Goal: Task Accomplishment & Management: Manage account settings

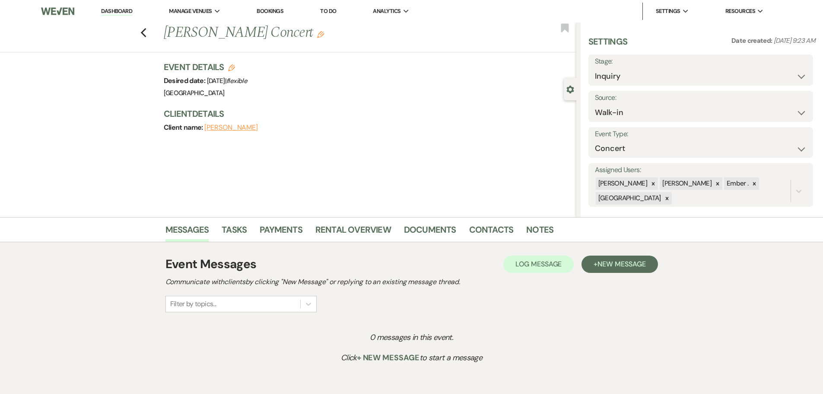
select select "23"
select select "8"
click at [145, 34] on icon "Previous" at bounding box center [143, 33] width 6 height 10
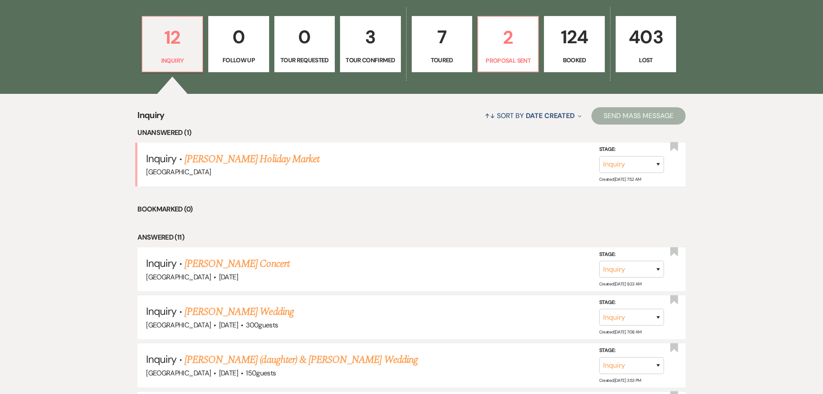
click at [383, 40] on p "3" at bounding box center [370, 36] width 49 height 29
select select "4"
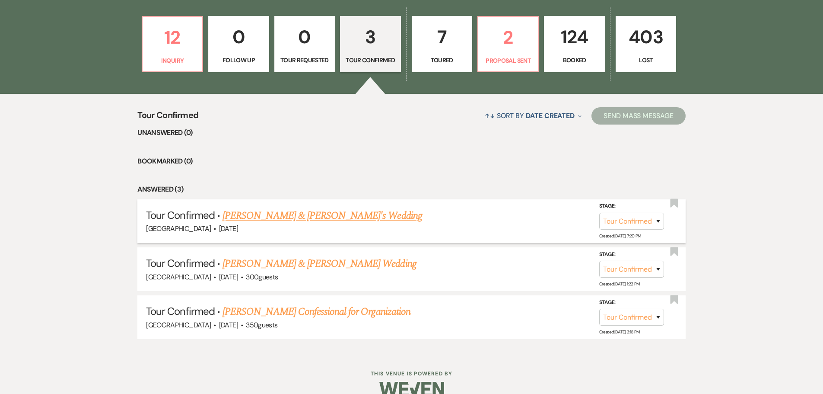
click at [323, 213] on link "[PERSON_NAME] & [PERSON_NAME]'s Wedding" at bounding box center [323, 216] width 200 height 16
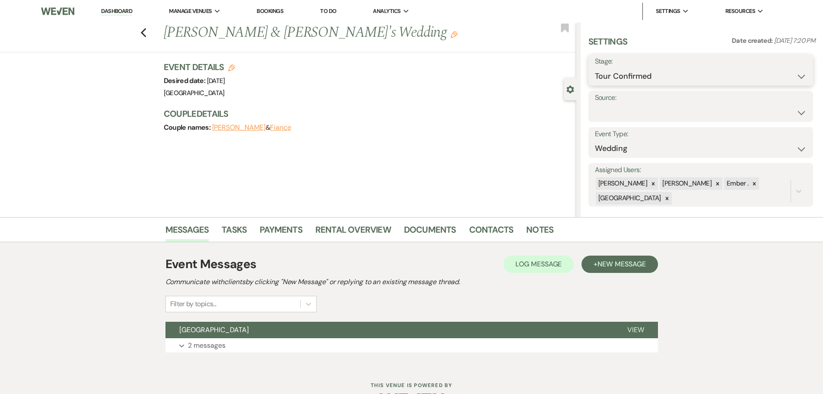
click at [659, 80] on select "Inquiry Follow Up Tour Requested Tour Confirmed Toured Proposal Sent Booked Lost" at bounding box center [701, 76] width 212 height 17
select select "5"
click at [595, 68] on select "Inquiry Follow Up Tour Requested Tour Confirmed Toured Proposal Sent Booked Lost" at bounding box center [701, 76] width 212 height 17
click at [786, 70] on button "Save" at bounding box center [788, 69] width 49 height 17
click at [542, 231] on link "Notes" at bounding box center [539, 232] width 27 height 19
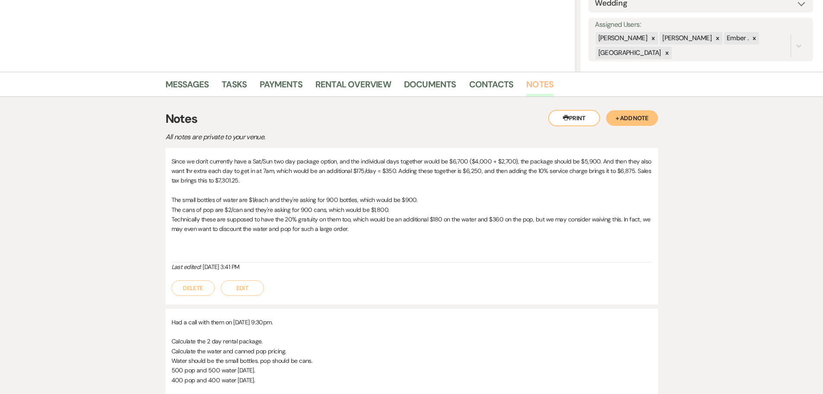
scroll to position [130, 0]
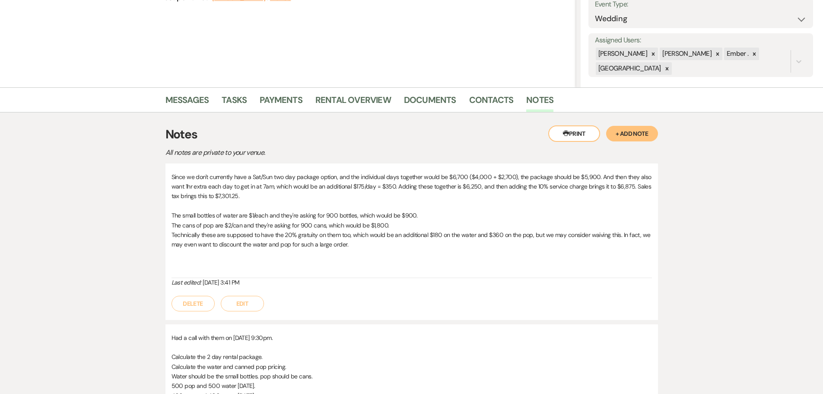
click at [638, 137] on button "+ Add Note" at bounding box center [632, 134] width 52 height 16
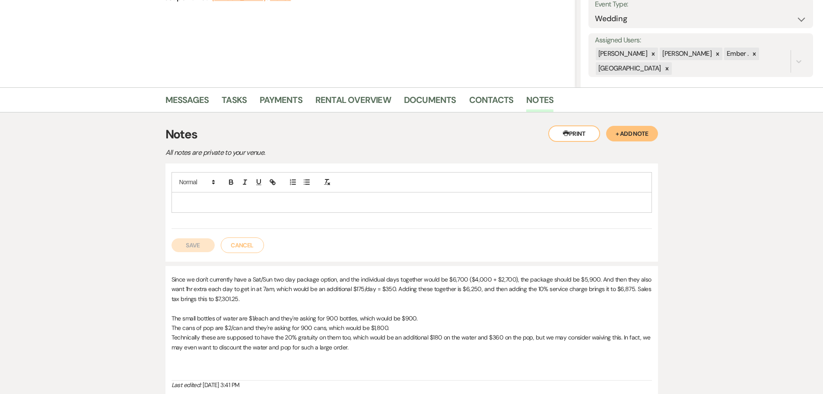
click at [274, 202] on p at bounding box center [411, 202] width 467 height 10
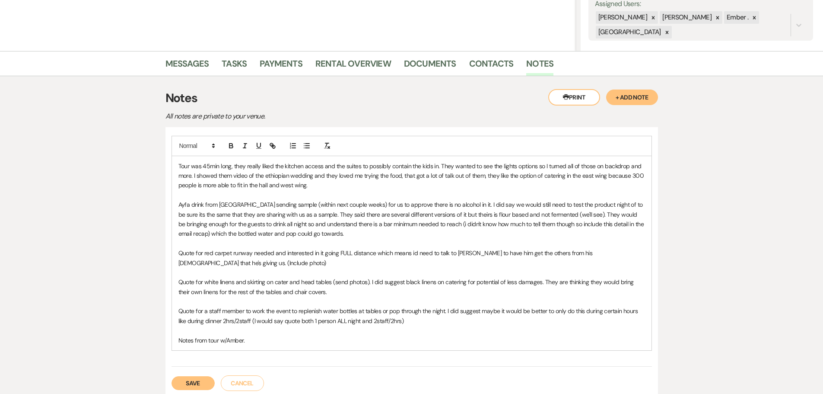
scroll to position [216, 0]
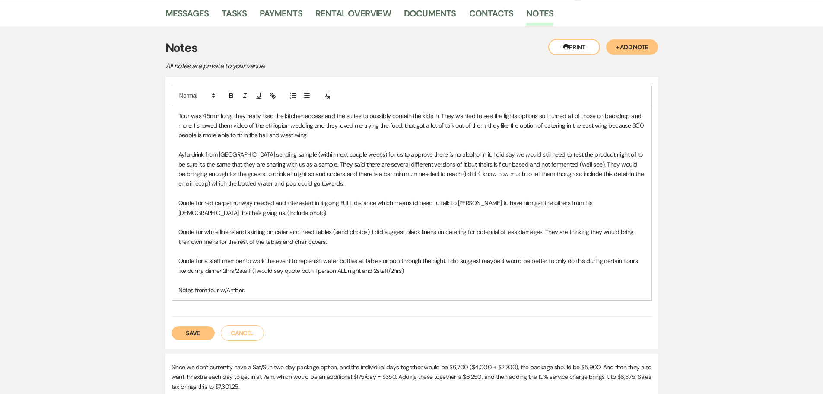
click at [192, 331] on button "Save" at bounding box center [193, 333] width 43 height 14
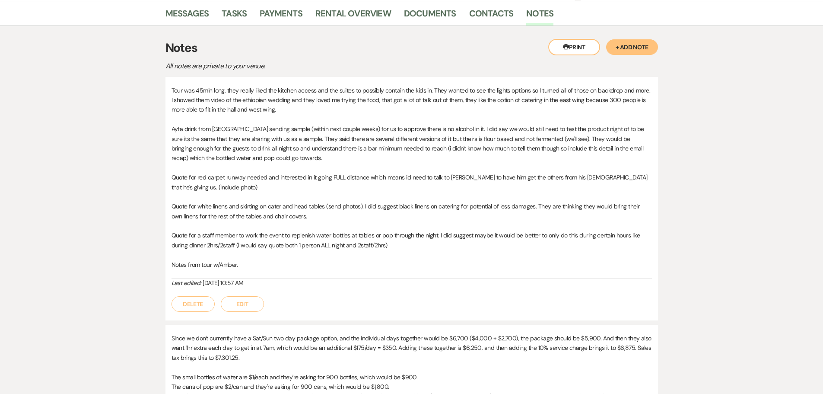
scroll to position [0, 0]
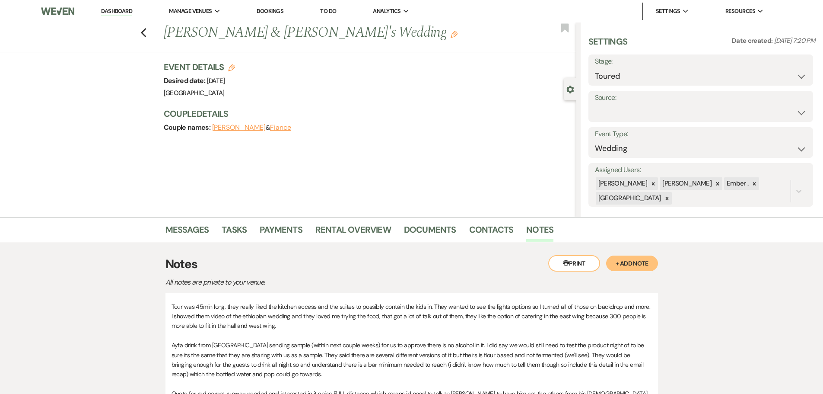
click at [196, 29] on h1 "Bashir Kambo & Fiance's Wedding Edit" at bounding box center [327, 32] width 327 height 21
click at [196, 6] on li "Manage Venues Expand Prairie View Event Hall" at bounding box center [195, 11] width 60 height 17
click at [193, 34] on link "[GEOGRAPHIC_DATA]" at bounding box center [212, 28] width 86 height 17
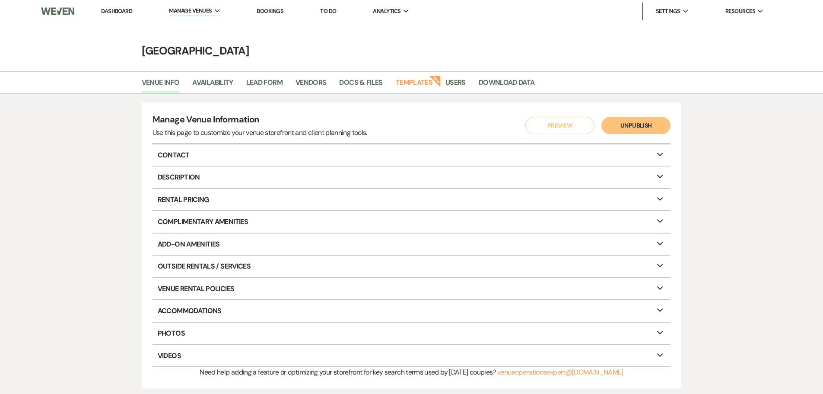
click at [338, 88] on li "Vendors" at bounding box center [318, 84] width 44 height 18
click at [347, 86] on link "Docs & Files" at bounding box center [360, 85] width 43 height 16
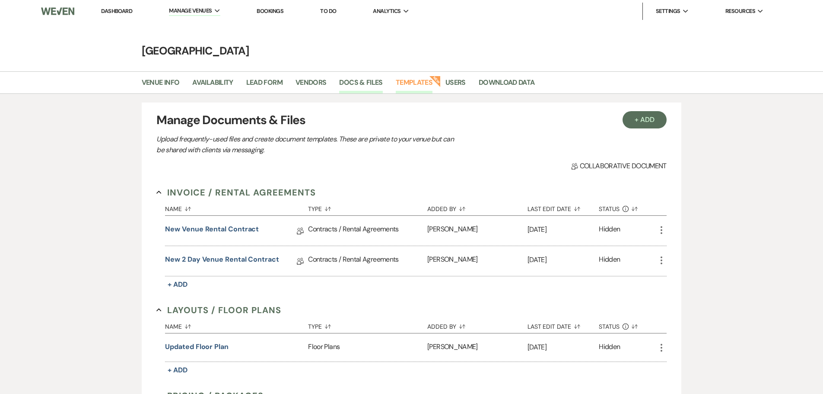
click at [403, 83] on link "Templates" at bounding box center [414, 85] width 37 height 16
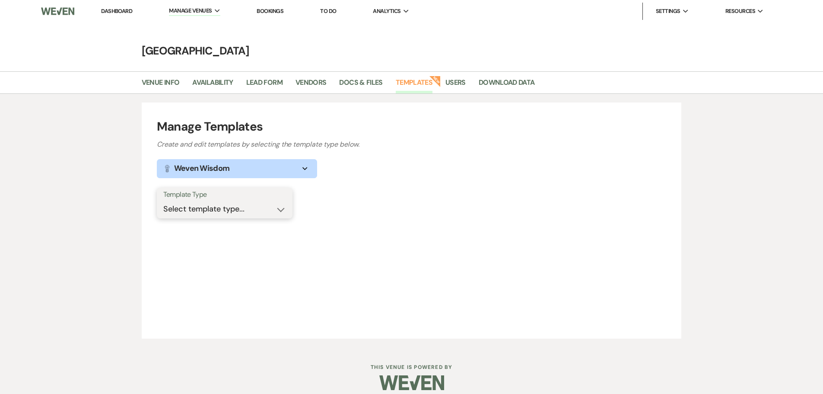
click at [280, 210] on select "Select template type... Task List Message Templates Payment Plan Inventory Item…" at bounding box center [224, 209] width 123 height 17
select select "Message Templates"
click at [163, 201] on select "Select template type... Task List Message Templates Payment Plan Inventory Item…" at bounding box center [224, 209] width 123 height 17
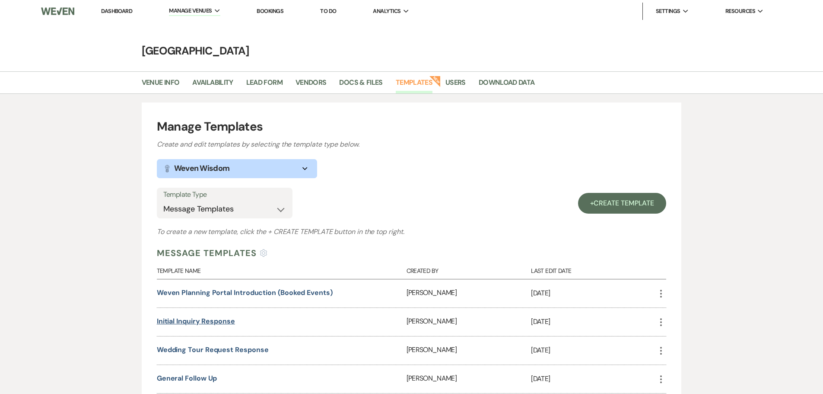
click at [181, 322] on link "Initial Inquiry Response" at bounding box center [196, 320] width 78 height 9
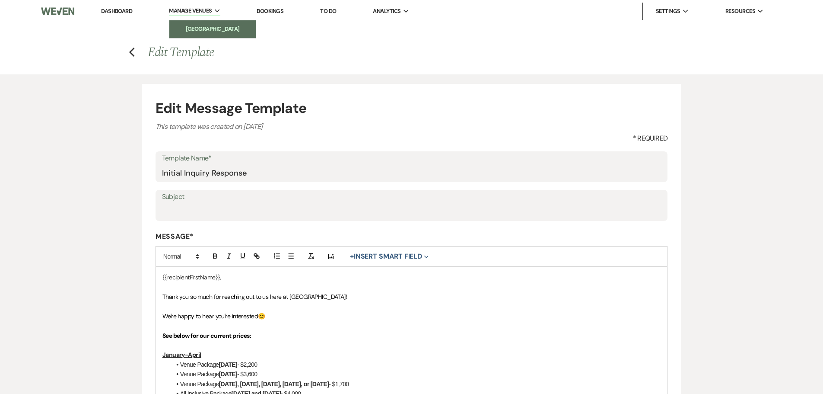
click at [189, 29] on li "[GEOGRAPHIC_DATA]" at bounding box center [213, 29] width 78 height 9
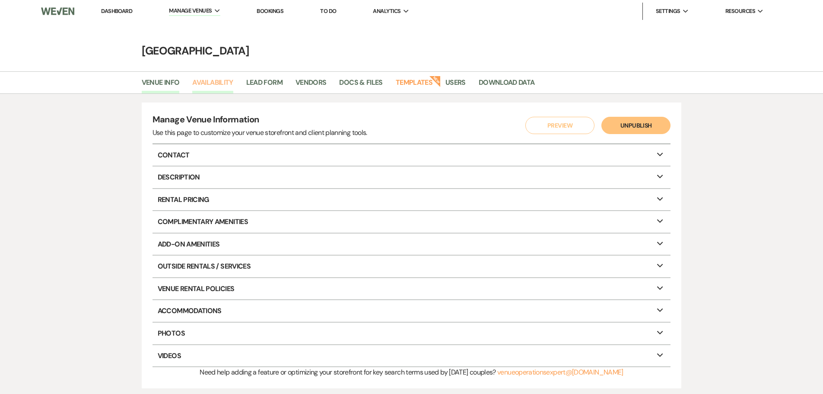
click at [224, 83] on link "Availability" at bounding box center [212, 85] width 41 height 16
select select "3"
select select "2026"
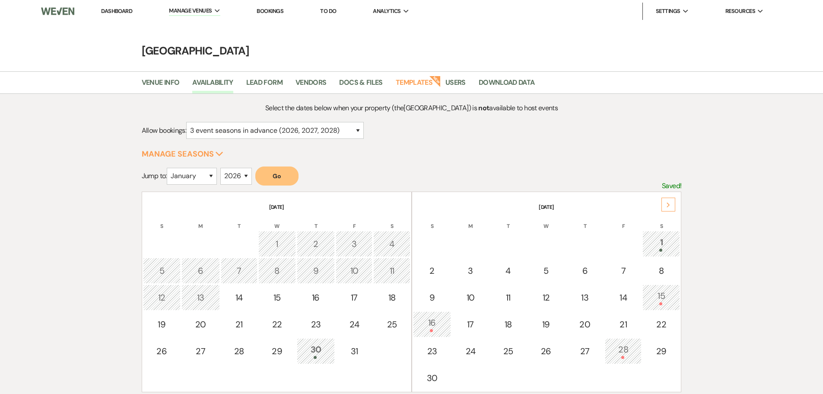
click at [668, 206] on use at bounding box center [668, 204] width 3 height 5
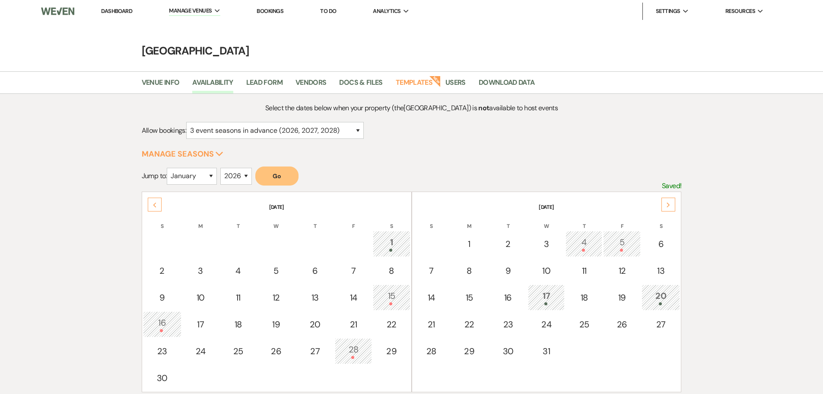
click at [668, 206] on use at bounding box center [668, 204] width 3 height 5
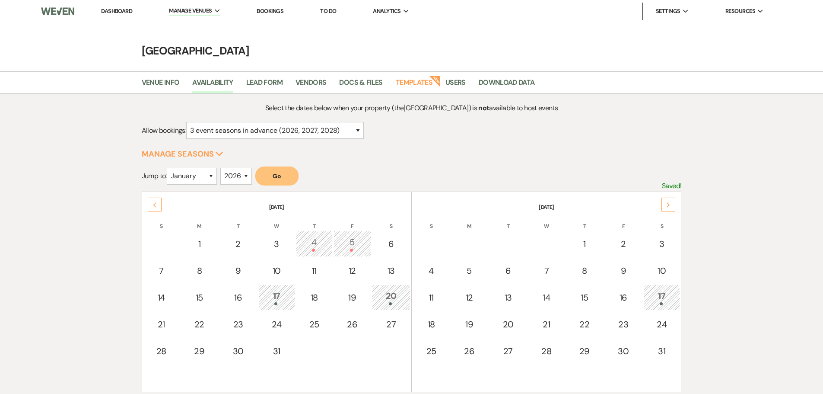
click at [668, 206] on use at bounding box center [668, 204] width 3 height 5
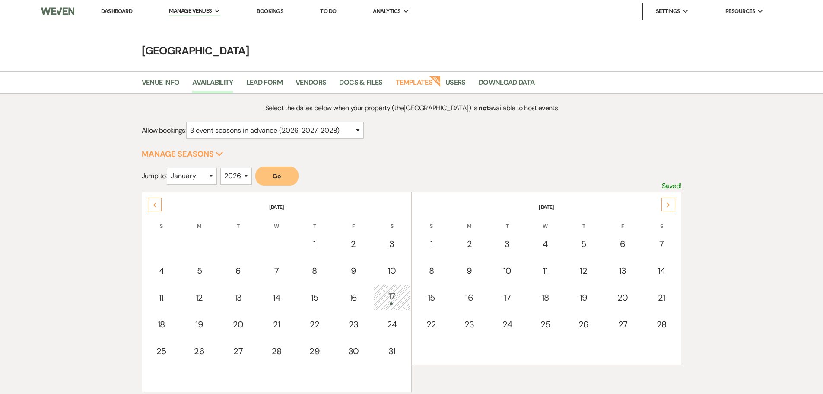
click at [668, 206] on use at bounding box center [668, 204] width 3 height 5
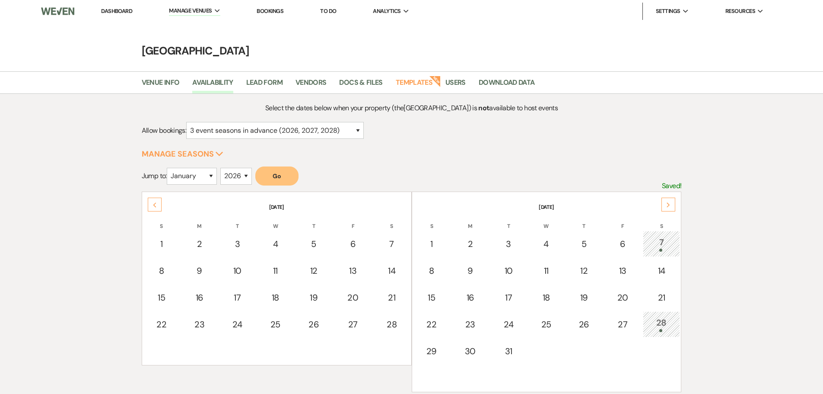
click at [668, 206] on use at bounding box center [668, 204] width 3 height 5
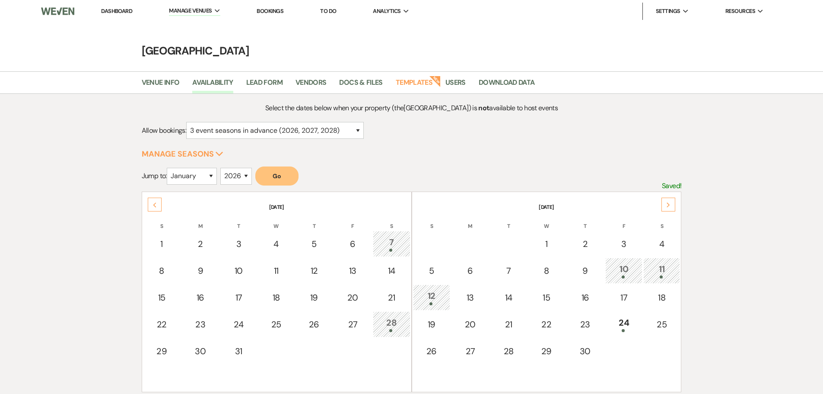
click at [668, 206] on use at bounding box center [668, 204] width 3 height 5
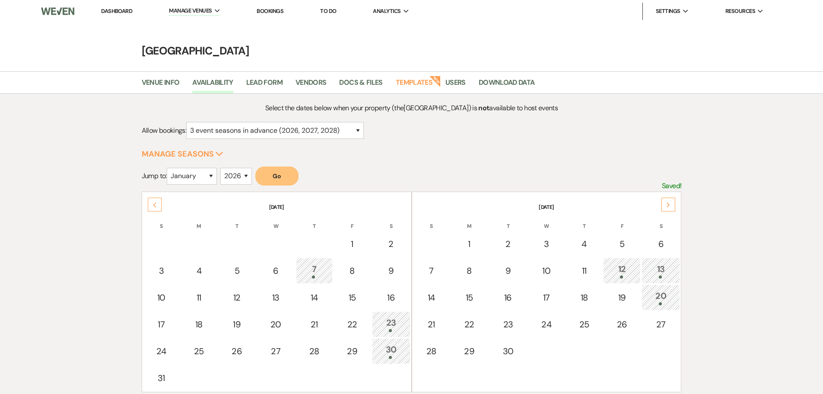
click at [668, 206] on use at bounding box center [668, 204] width 3 height 5
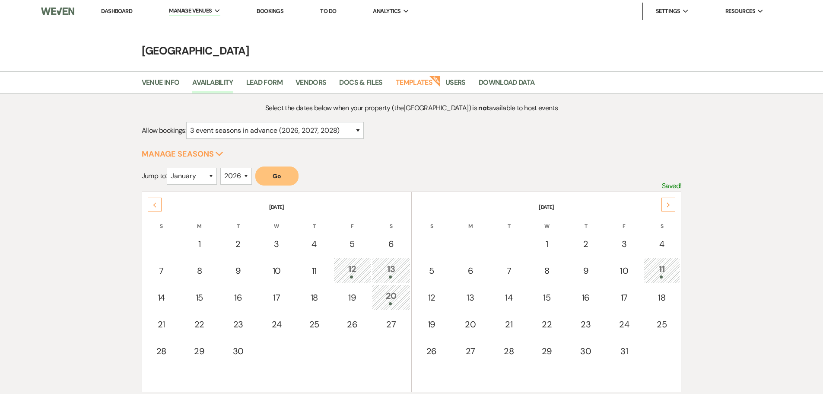
click at [668, 206] on use at bounding box center [668, 204] width 3 height 5
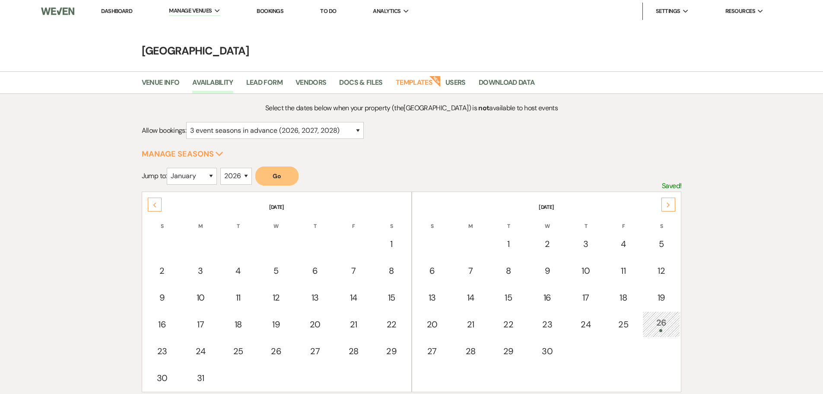
click at [153, 205] on icon "Previous" at bounding box center [155, 204] width 4 height 5
click at [118, 11] on link "Dashboard" at bounding box center [116, 10] width 31 height 7
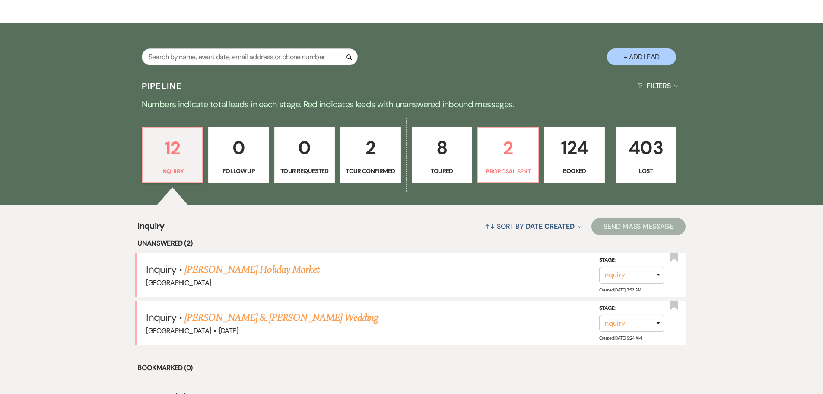
scroll to position [102, 0]
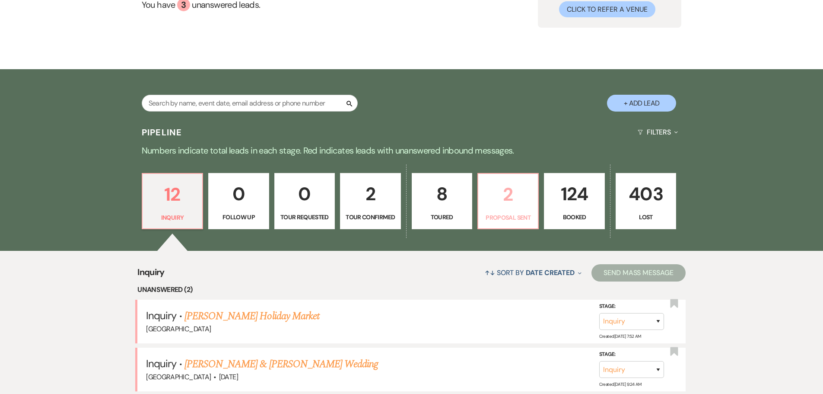
click at [524, 193] on p "2" at bounding box center [508, 194] width 49 height 29
select select "6"
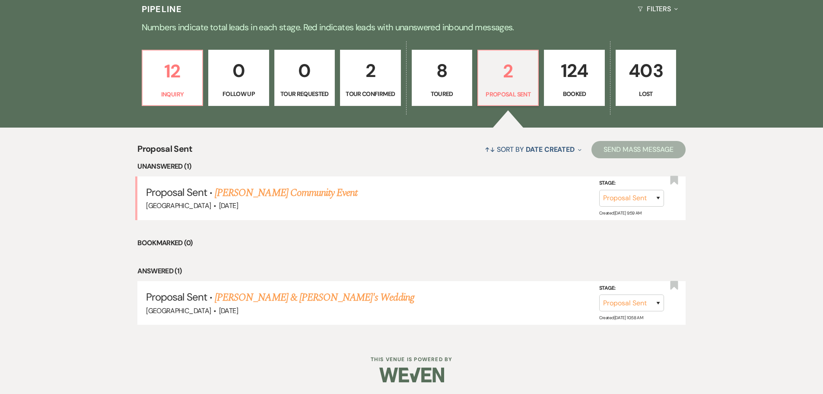
scroll to position [227, 0]
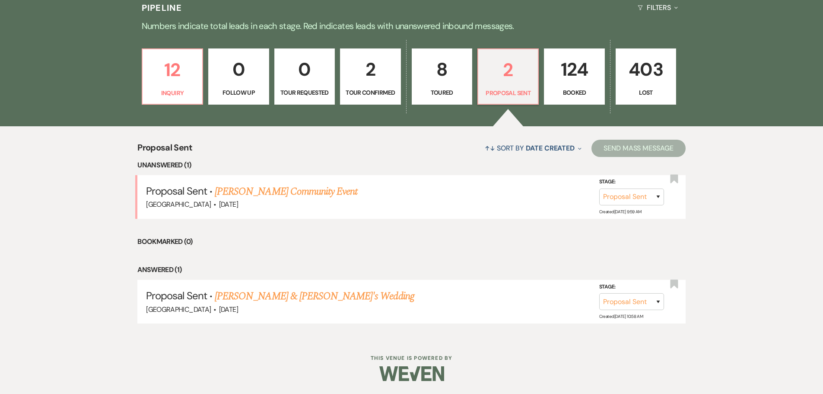
click at [451, 78] on p "8" at bounding box center [441, 69] width 49 height 29
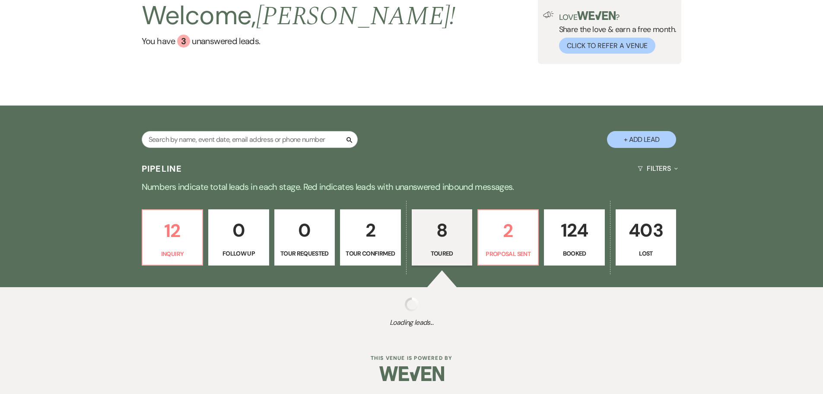
scroll to position [227, 0]
select select "5"
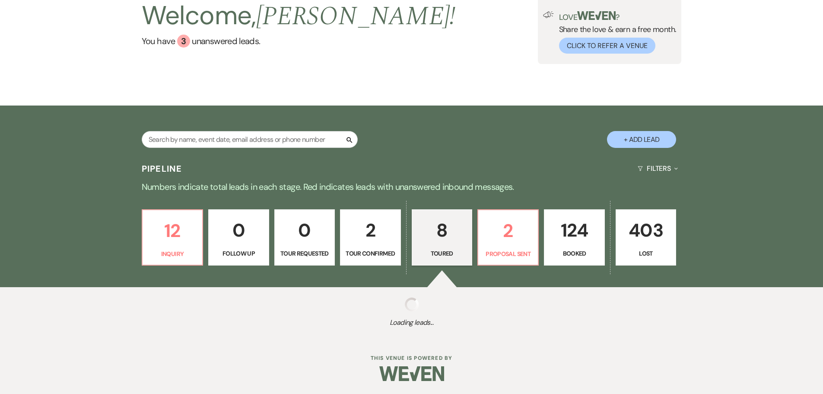
select select "5"
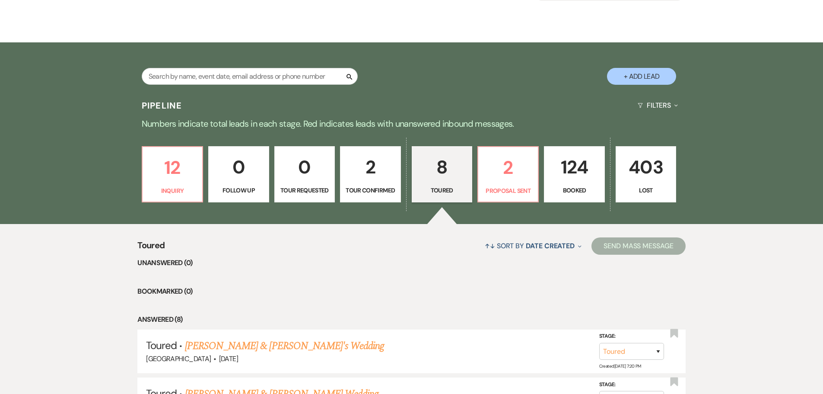
scroll to position [83, 0]
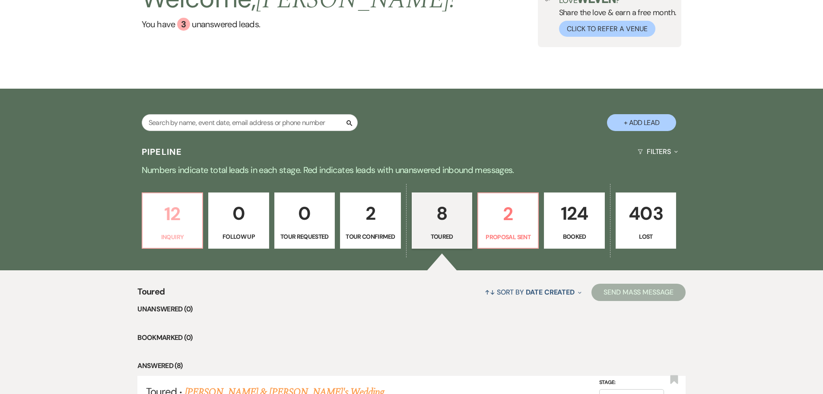
click at [166, 214] on p "12" at bounding box center [172, 213] width 49 height 29
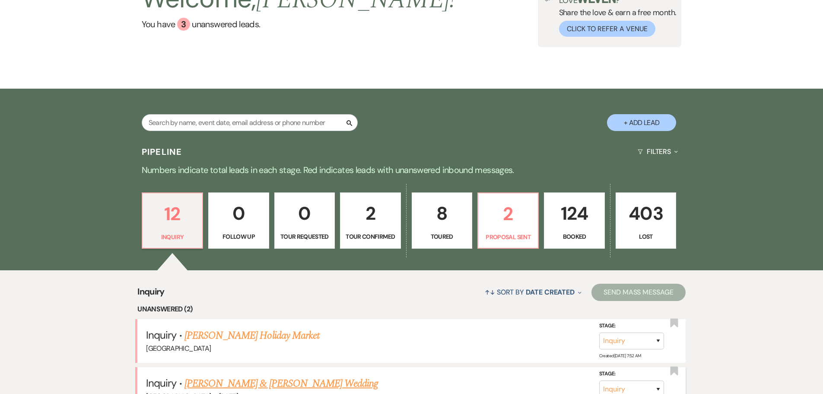
scroll to position [169, 0]
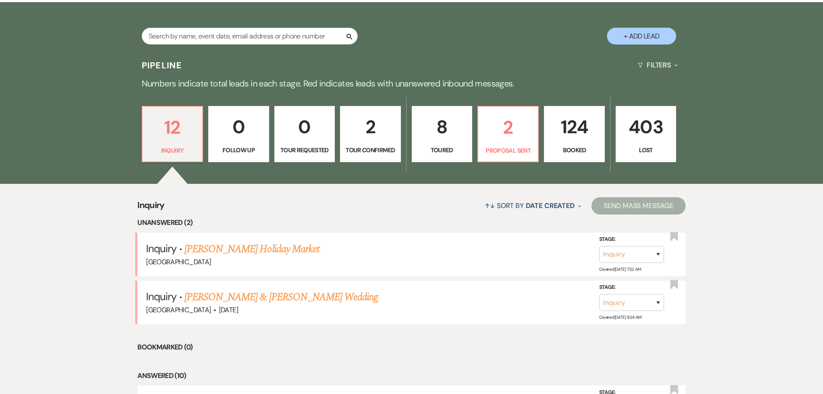
click at [378, 126] on p "2" at bounding box center [370, 126] width 49 height 29
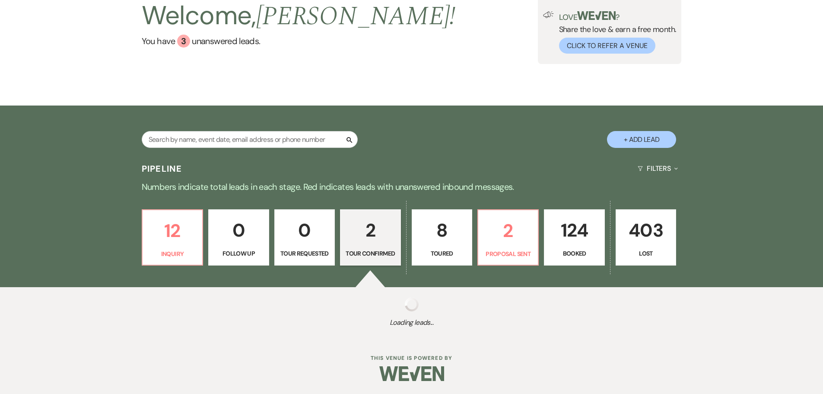
select select "4"
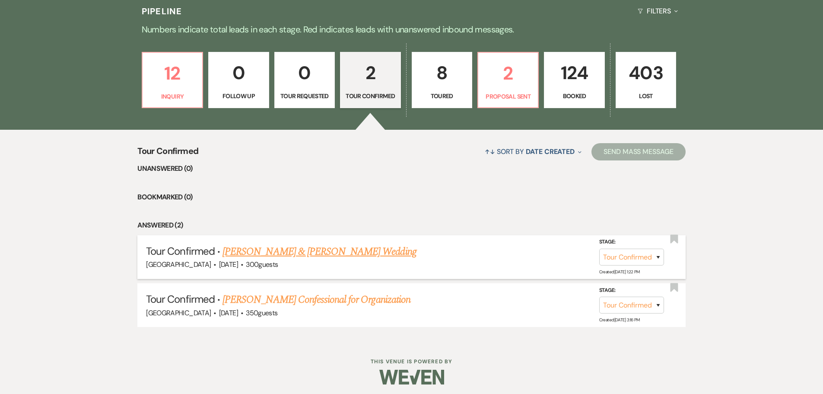
scroll to position [227, 0]
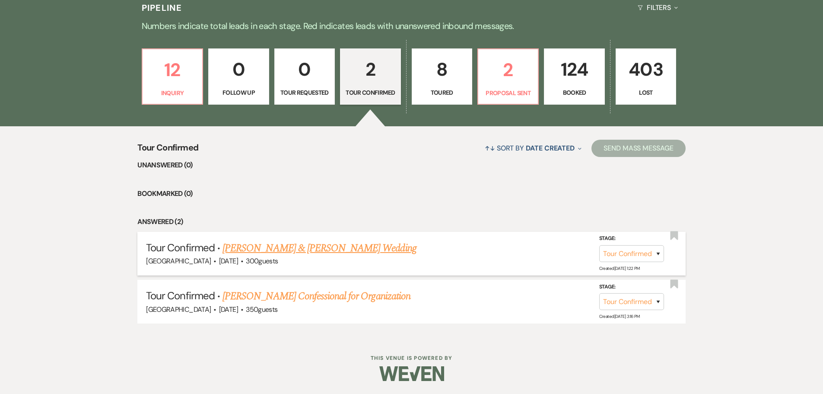
click at [259, 249] on link "[PERSON_NAME] & [PERSON_NAME] Wedding" at bounding box center [320, 248] width 194 height 16
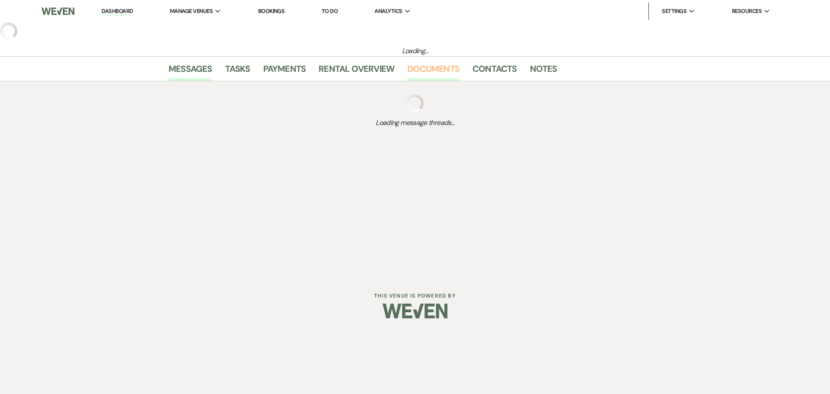
select select "4"
select select "5"
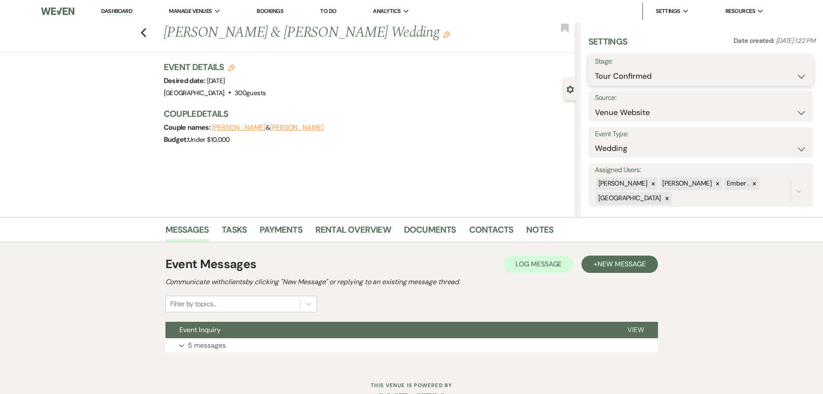
click at [671, 77] on select "Inquiry Follow Up Tour Requested Tour Confirmed Toured Proposal Sent Booked Lost" at bounding box center [701, 76] width 212 height 17
select select "5"
click at [595, 68] on select "Inquiry Follow Up Tour Requested Tour Confirmed Toured Proposal Sent Booked Lost" at bounding box center [701, 76] width 212 height 17
click at [780, 66] on button "Save" at bounding box center [788, 69] width 49 height 17
click at [544, 231] on link "Notes" at bounding box center [539, 232] width 27 height 19
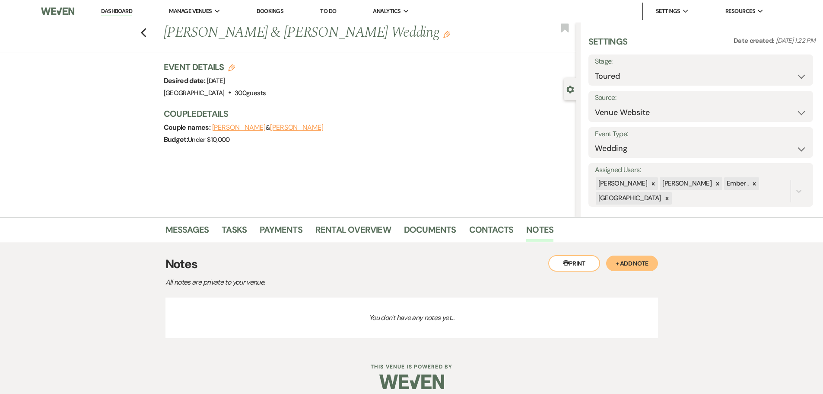
click at [645, 267] on button "+ Add Note" at bounding box center [632, 263] width 52 height 16
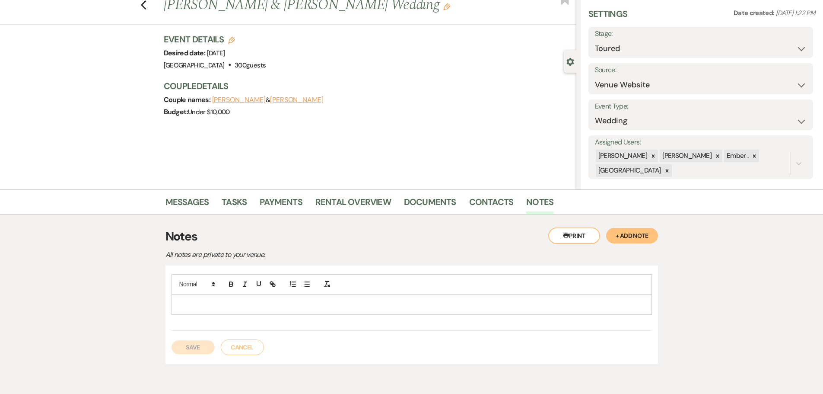
scroll to position [43, 0]
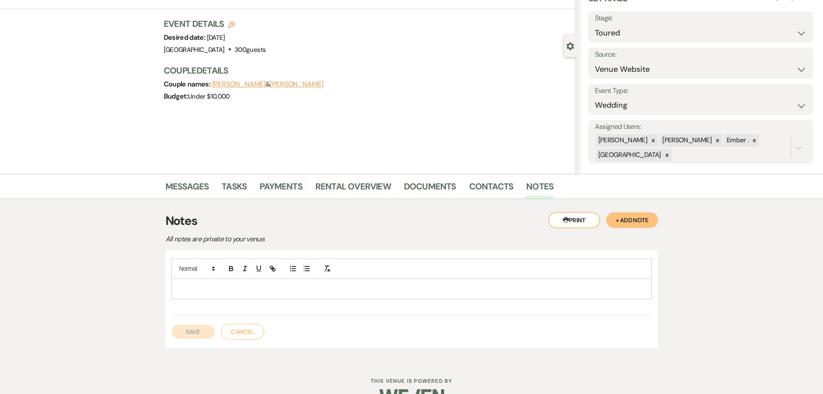
click at [189, 290] on p at bounding box center [411, 289] width 467 height 10
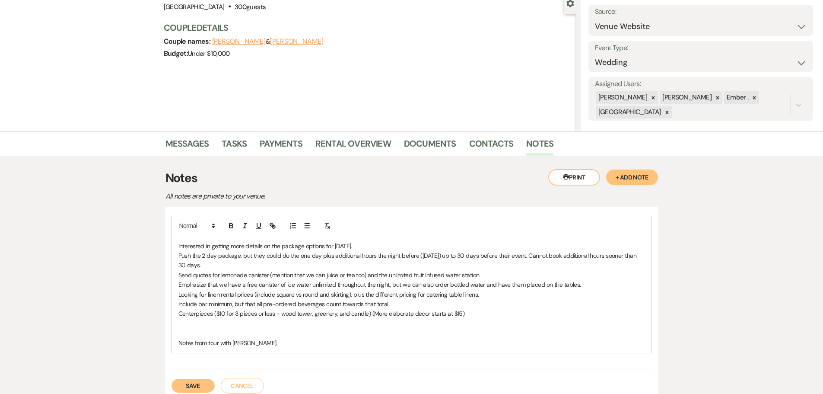
scroll to position [86, 0]
click at [190, 377] on div "Save Cancel" at bounding box center [412, 381] width 481 height 24
click at [188, 381] on button "Save" at bounding box center [193, 385] width 43 height 14
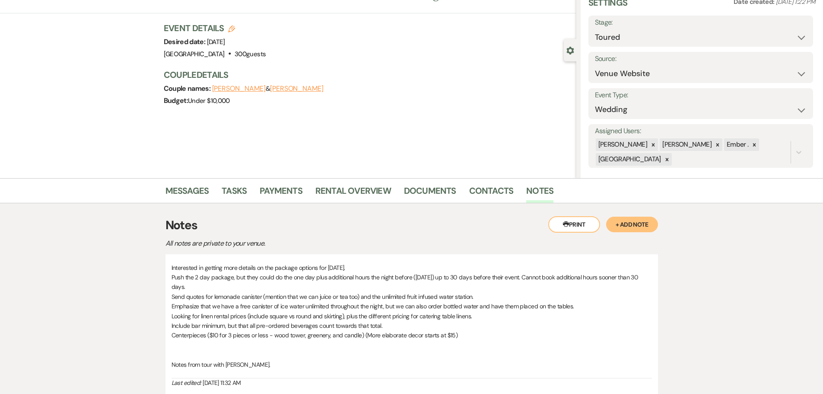
scroll to position [0, 0]
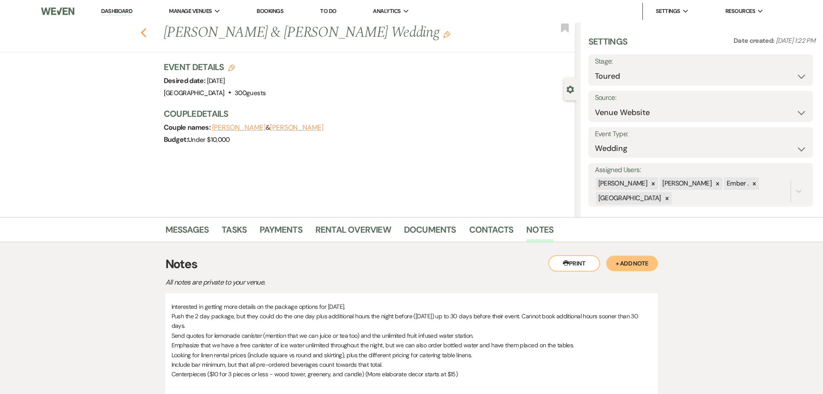
click at [146, 35] on use "button" at bounding box center [143, 33] width 6 height 10
select select "4"
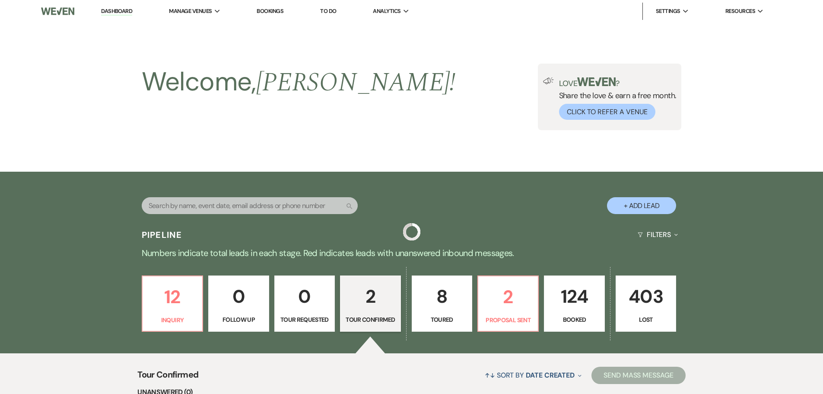
scroll to position [179, 0]
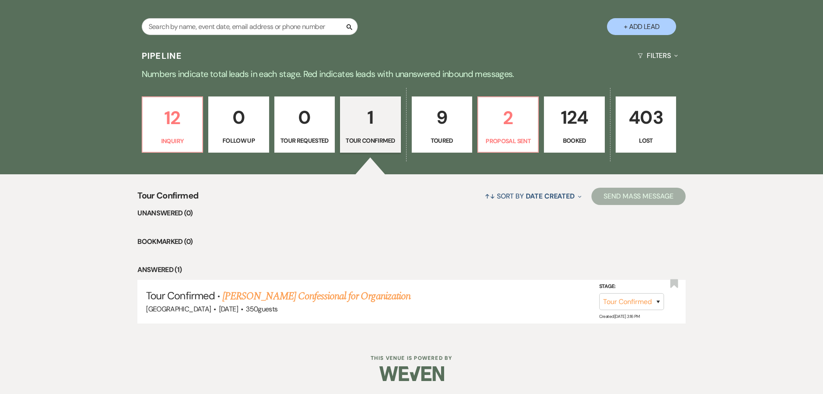
click at [451, 115] on p "9" at bounding box center [441, 117] width 49 height 29
select select "5"
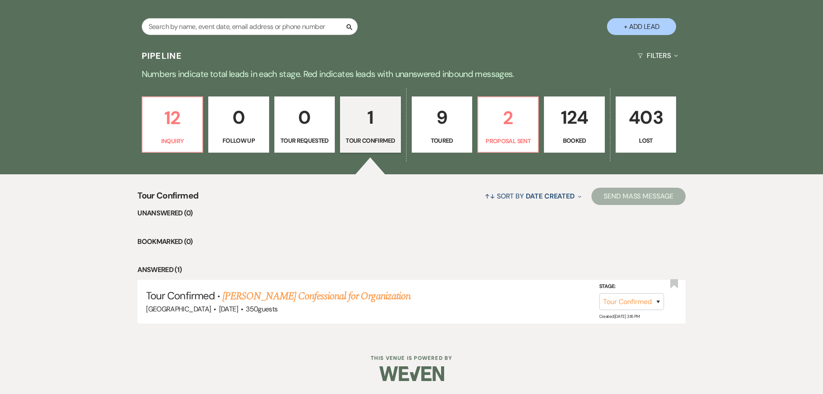
select select "5"
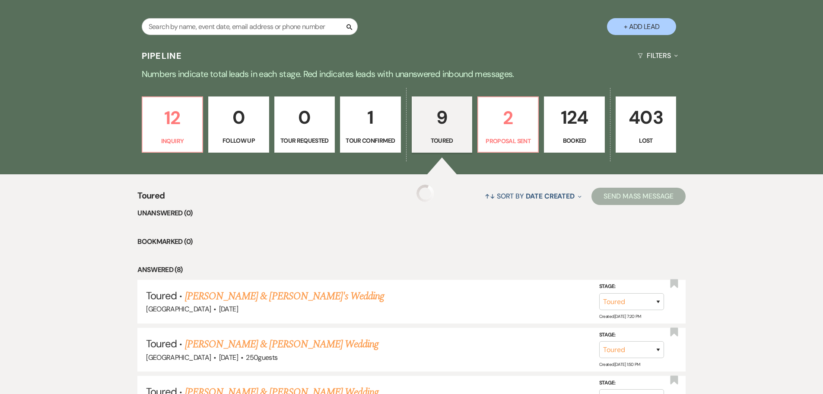
select select "5"
click at [215, 296] on link "[PERSON_NAME] & [PERSON_NAME]'s Wedding" at bounding box center [285, 296] width 200 height 16
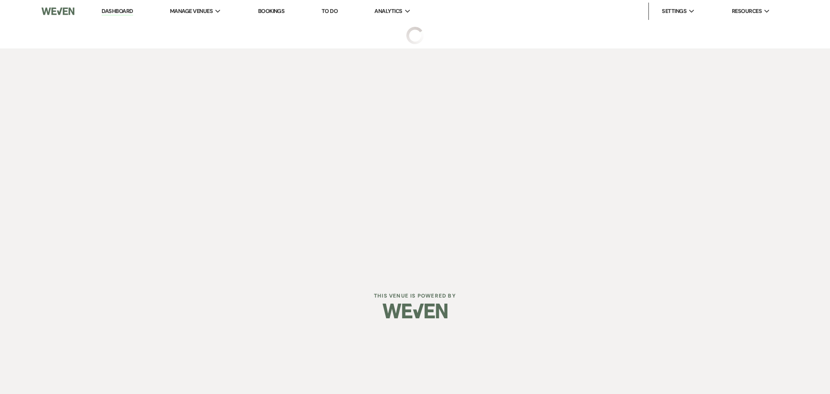
select select "5"
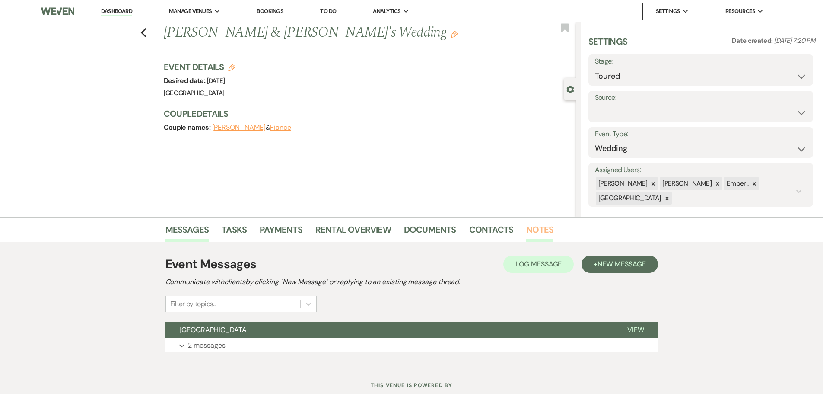
click at [543, 235] on link "Notes" at bounding box center [539, 232] width 27 height 19
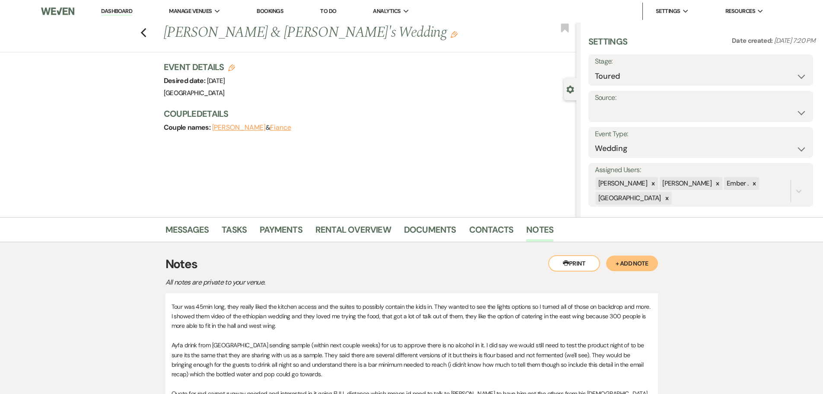
click at [147, 34] on icon "Previous" at bounding box center [143, 33] width 6 height 10
select select "5"
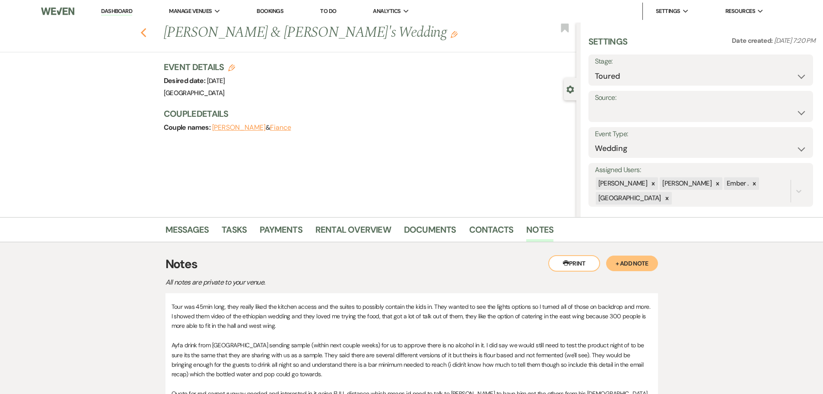
select select "5"
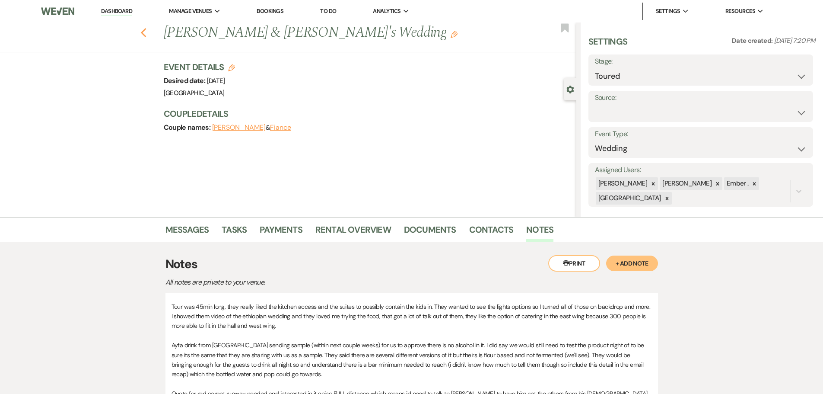
select select "5"
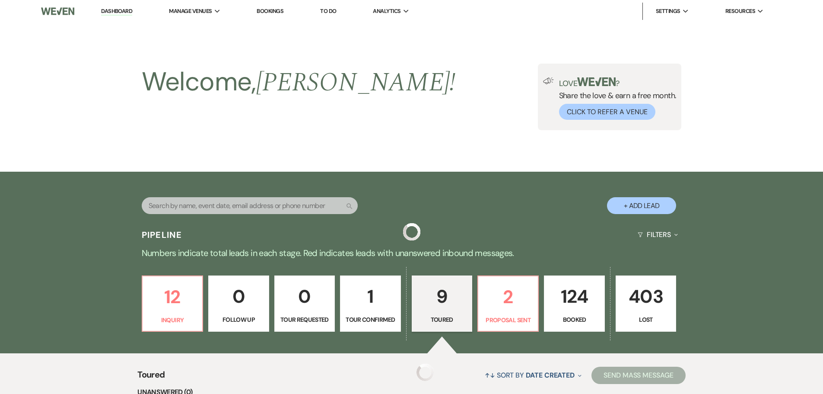
scroll to position [179, 0]
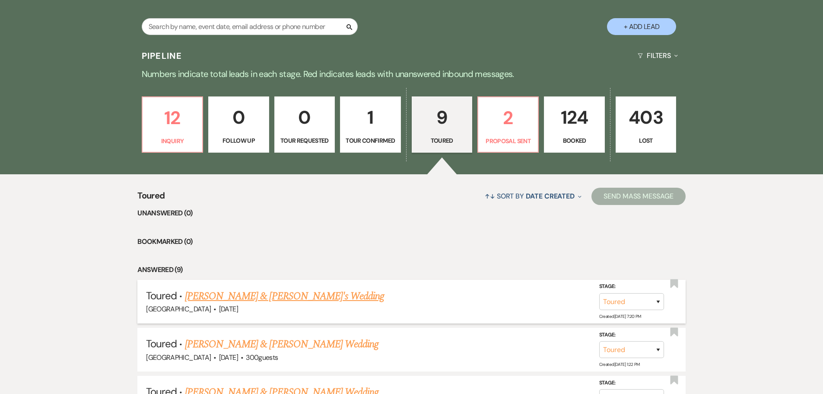
click at [265, 295] on link "[PERSON_NAME] & [PERSON_NAME]'s Wedding" at bounding box center [285, 296] width 200 height 16
select select "5"
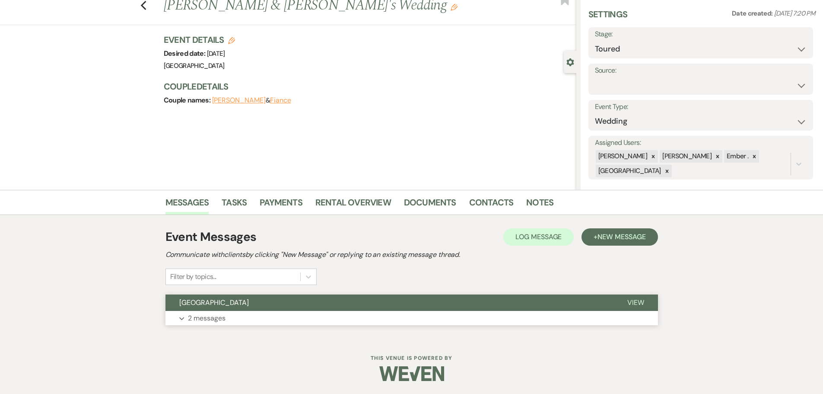
click at [209, 320] on p "2 messages" at bounding box center [207, 317] width 38 height 11
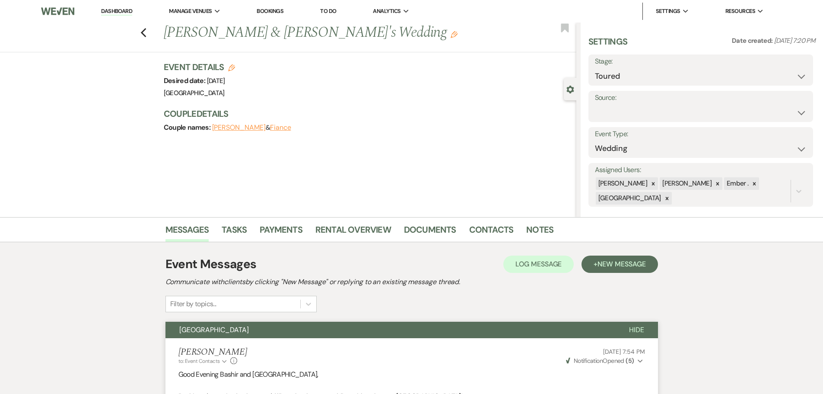
click at [522, 228] on li "Contacts" at bounding box center [497, 231] width 57 height 21
click at [548, 232] on link "Notes" at bounding box center [539, 232] width 27 height 19
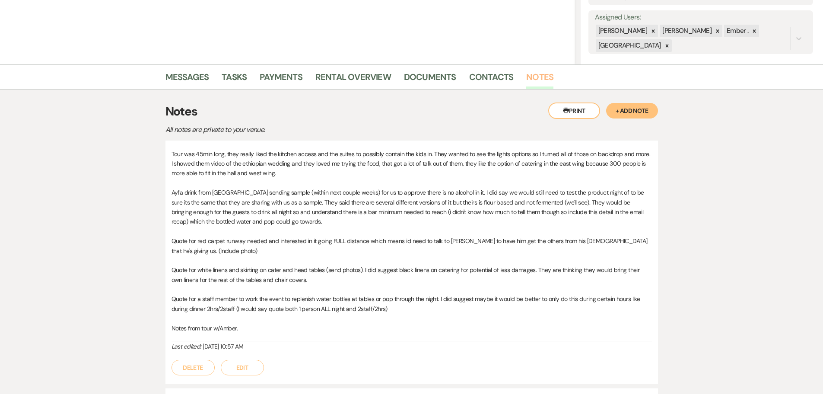
scroll to position [130, 0]
